Goal: Information Seeking & Learning: Learn about a topic

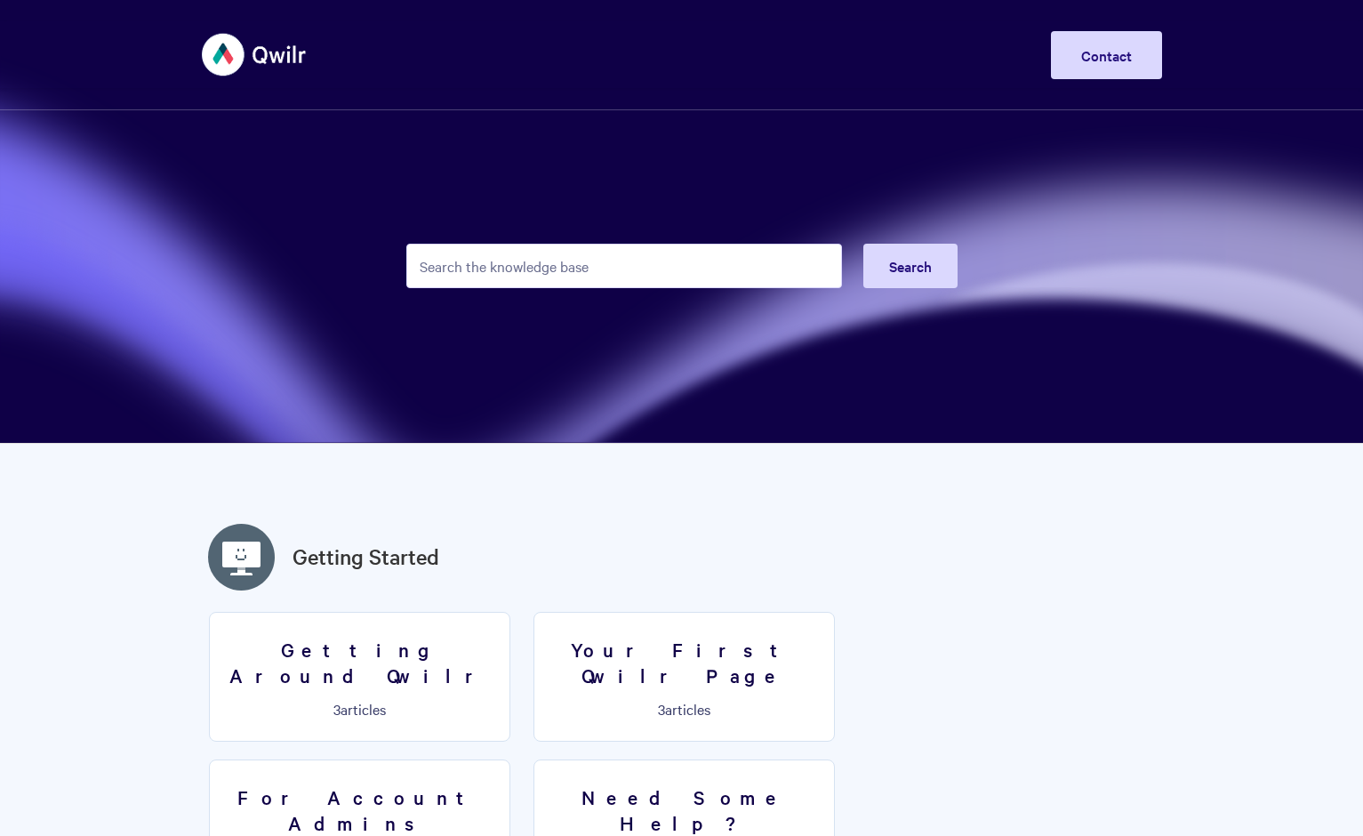
click at [695, 262] on input "Search the knowledge base" at bounding box center [624, 266] width 436 height 44
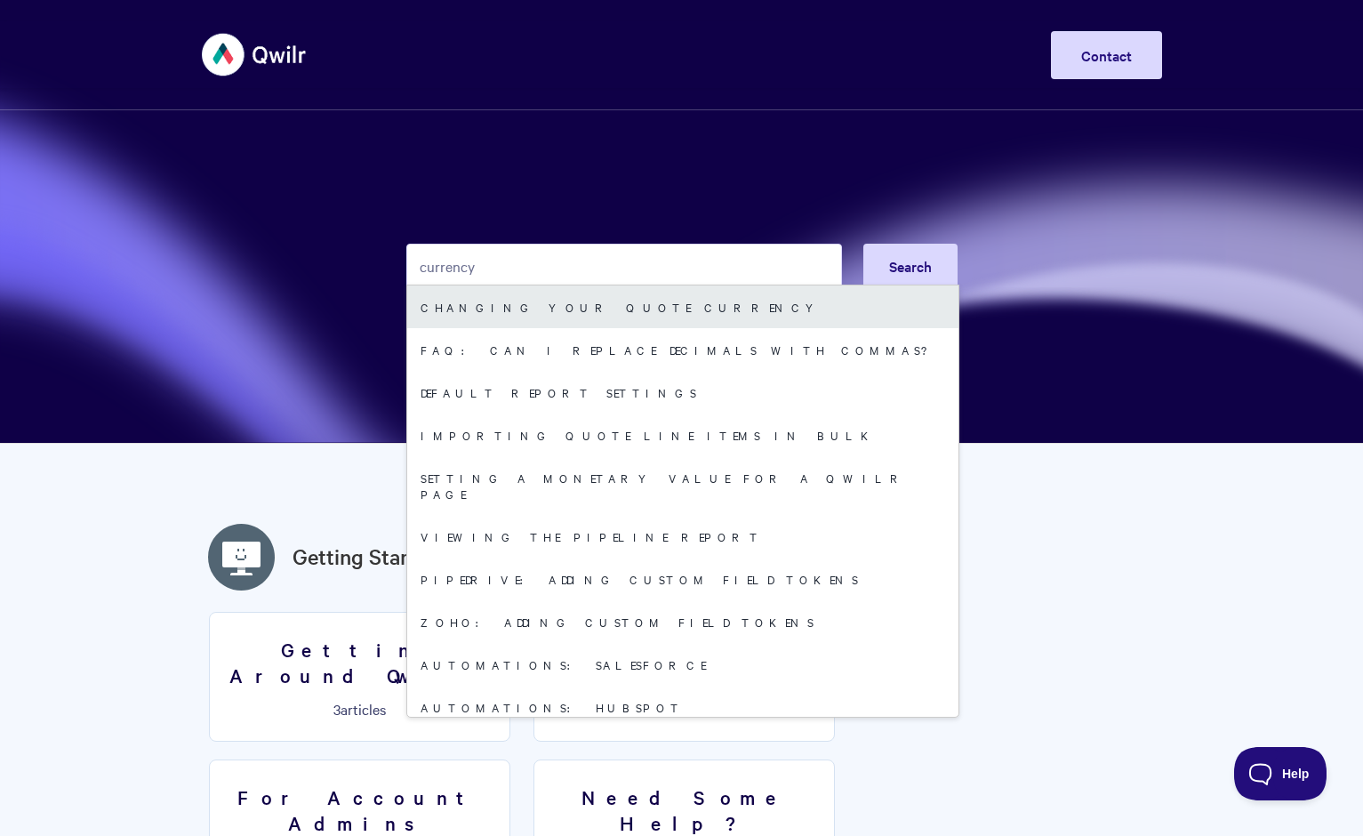
type input "currency"
click at [649, 312] on link "Changing Your Quote Currency" at bounding box center [682, 306] width 551 height 43
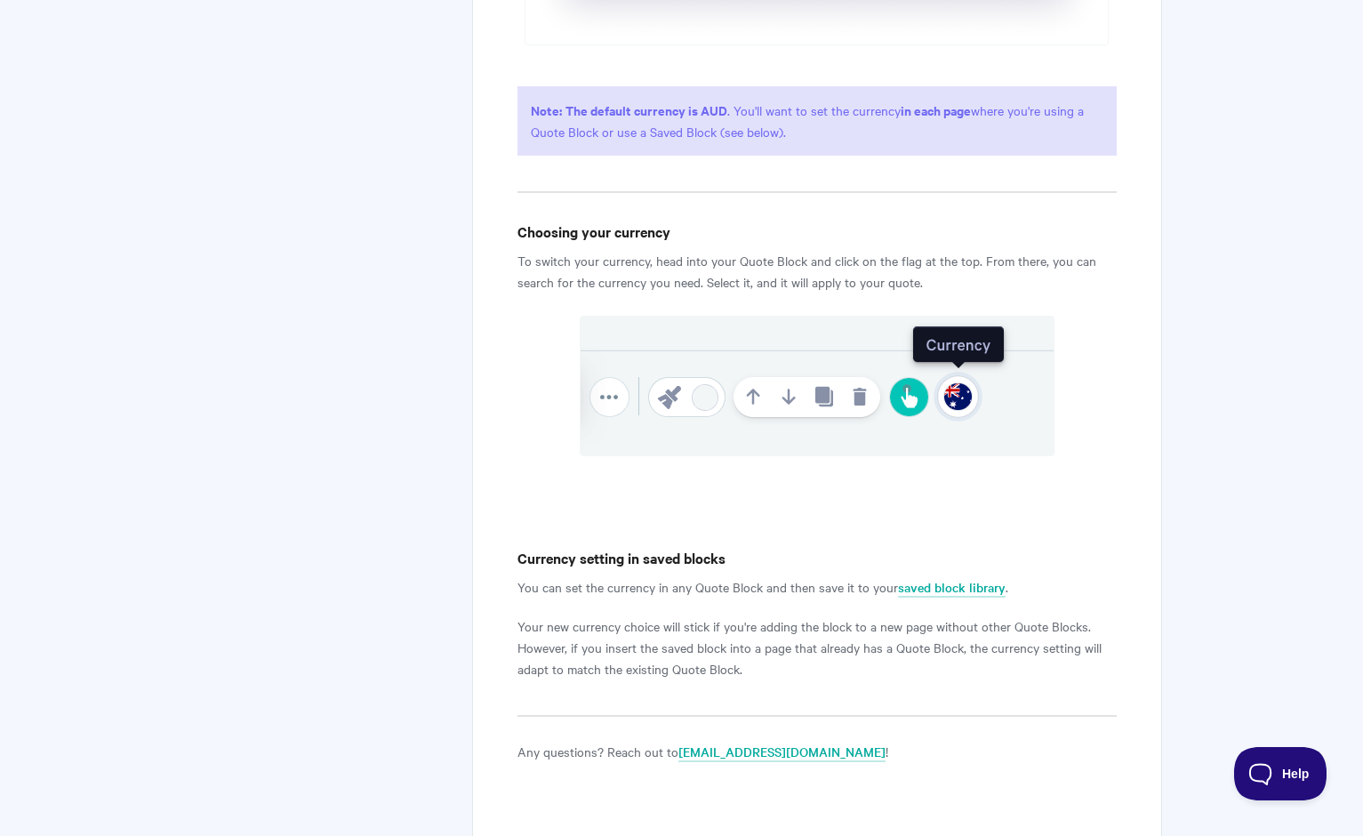
scroll to position [868, 0]
